Goal: Task Accomplishment & Management: Manage account settings

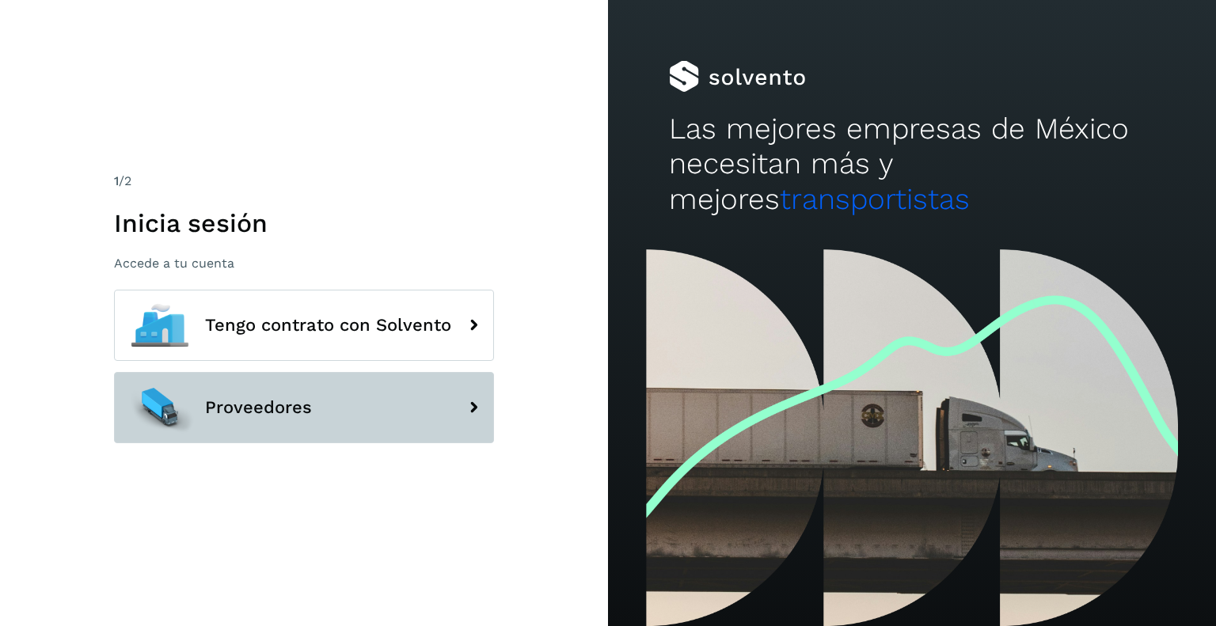
click at [312, 408] on button "Proveedores" at bounding box center [304, 407] width 380 height 71
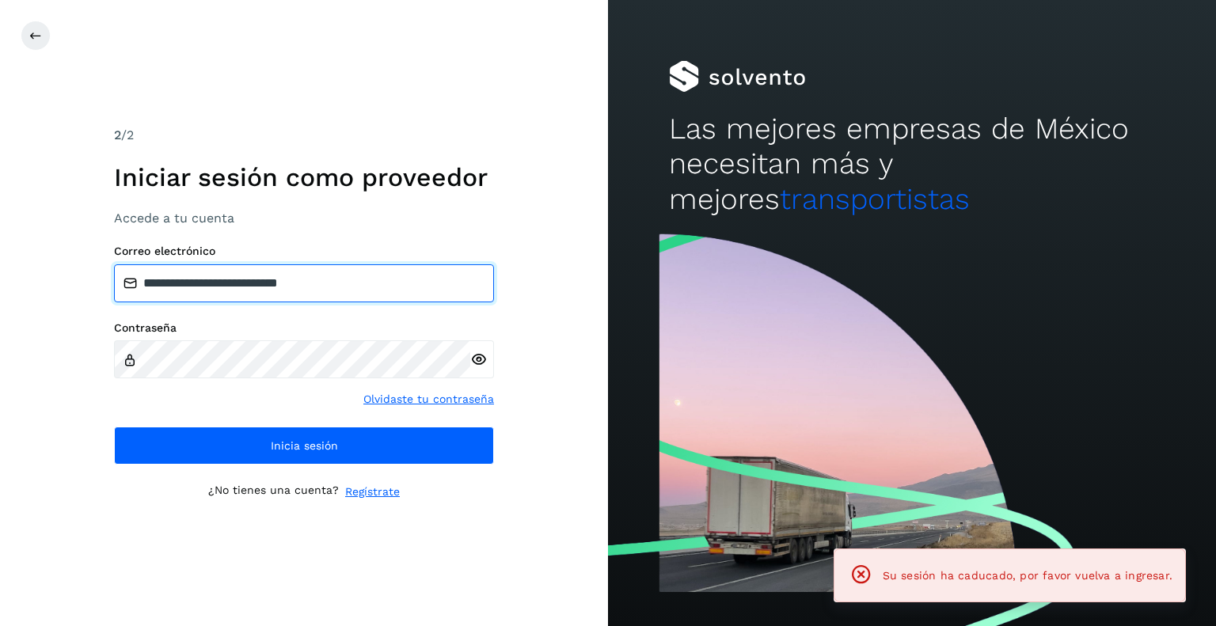
click at [348, 290] on input "**********" at bounding box center [304, 283] width 380 height 38
type input "**********"
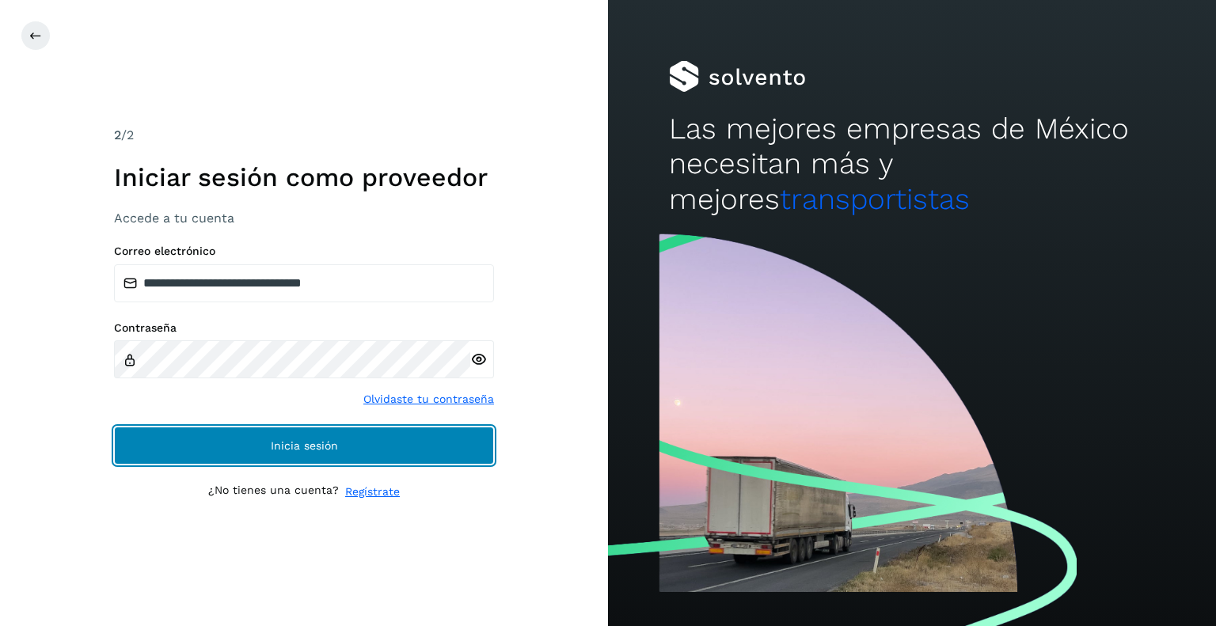
click at [294, 444] on span "Inicia sesión" at bounding box center [304, 445] width 67 height 11
